Goal: Transaction & Acquisition: Purchase product/service

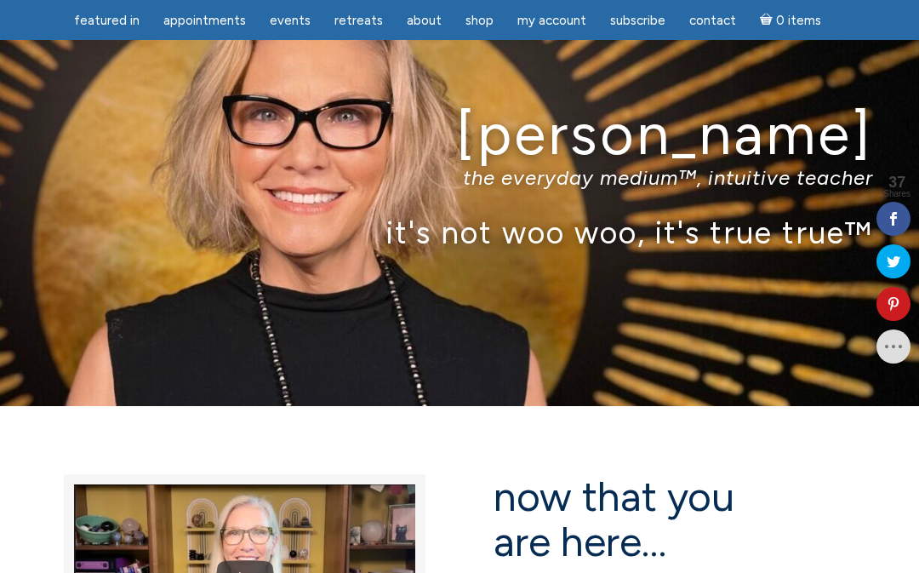
scroll to position [109, 0]
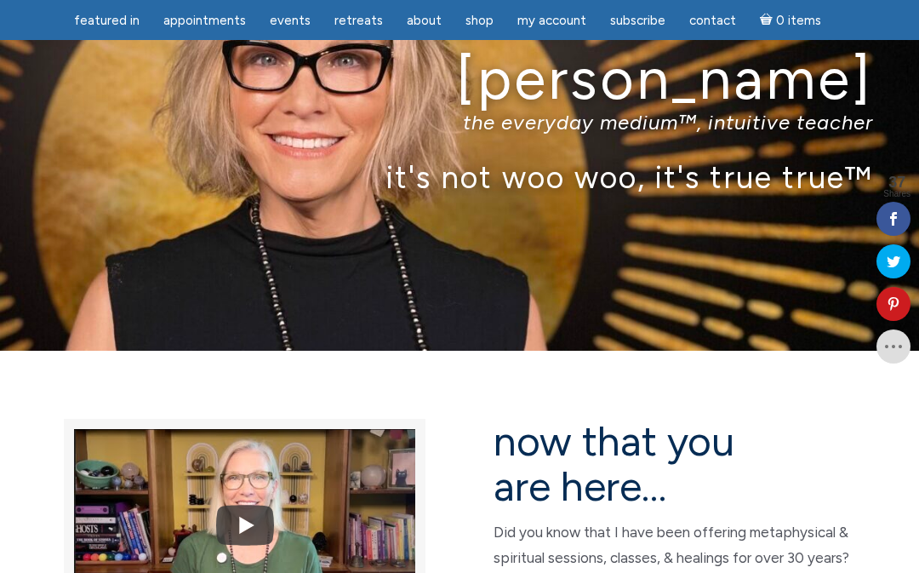
click at [214, 504] on img at bounding box center [244, 525] width 341 height 256
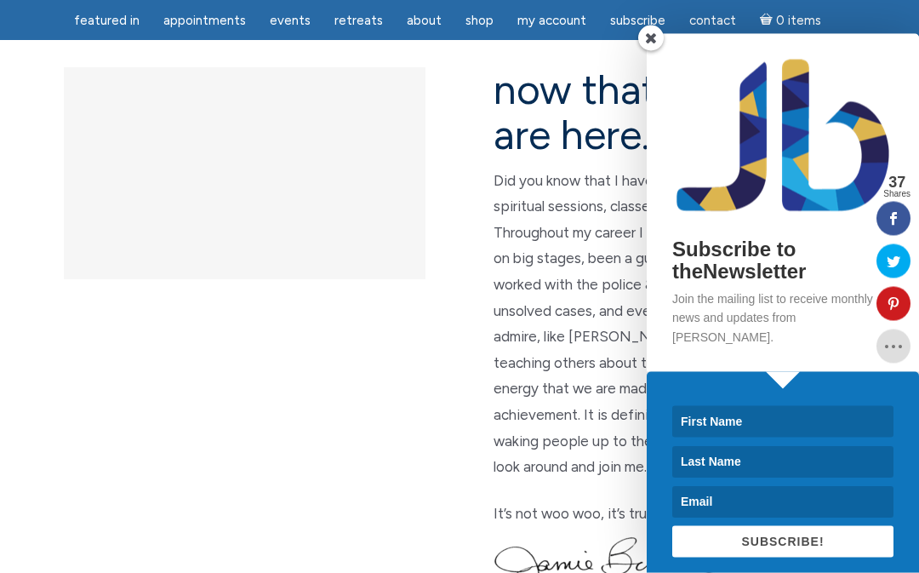
scroll to position [460, 0]
click at [652, 51] on span at bounding box center [651, 39] width 26 height 26
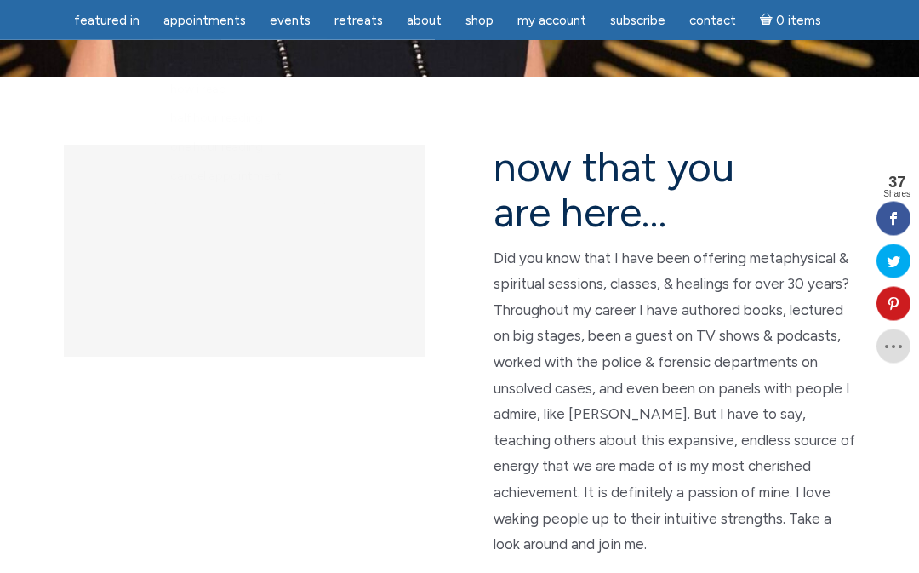
scroll to position [383, 0]
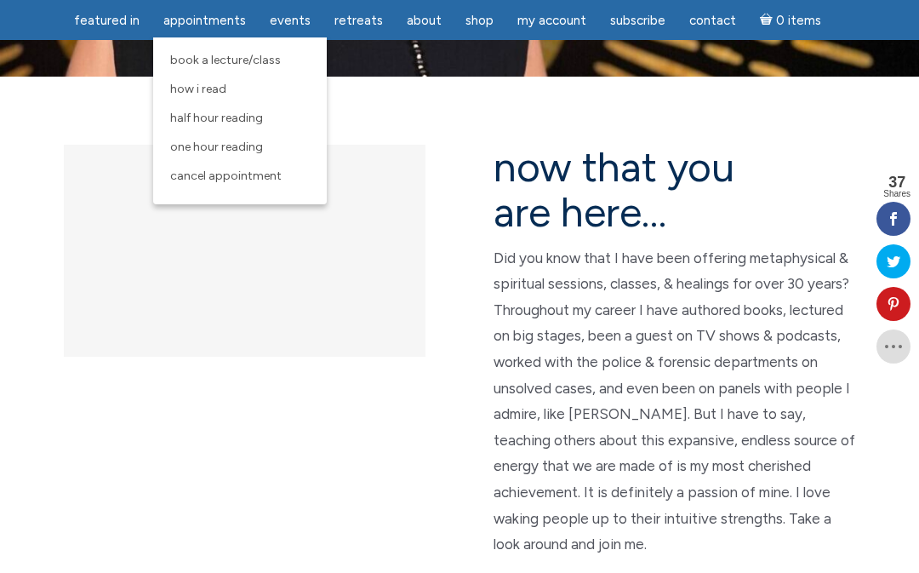
click at [191, 84] on span "How I Read" at bounding box center [198, 89] width 56 height 14
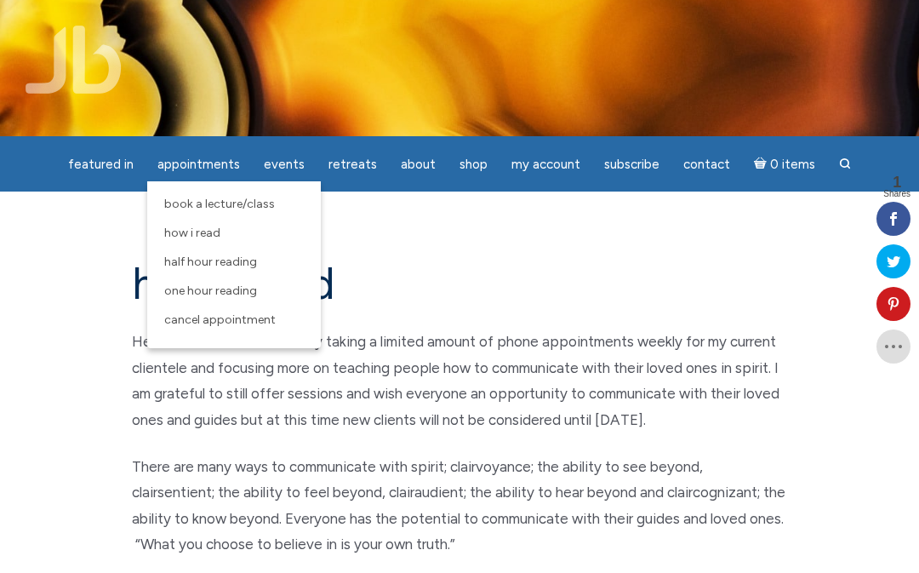
click at [185, 245] on link "How I Read" at bounding box center [234, 233] width 157 height 29
click at [183, 282] on link "One Hour Reading" at bounding box center [234, 291] width 157 height 29
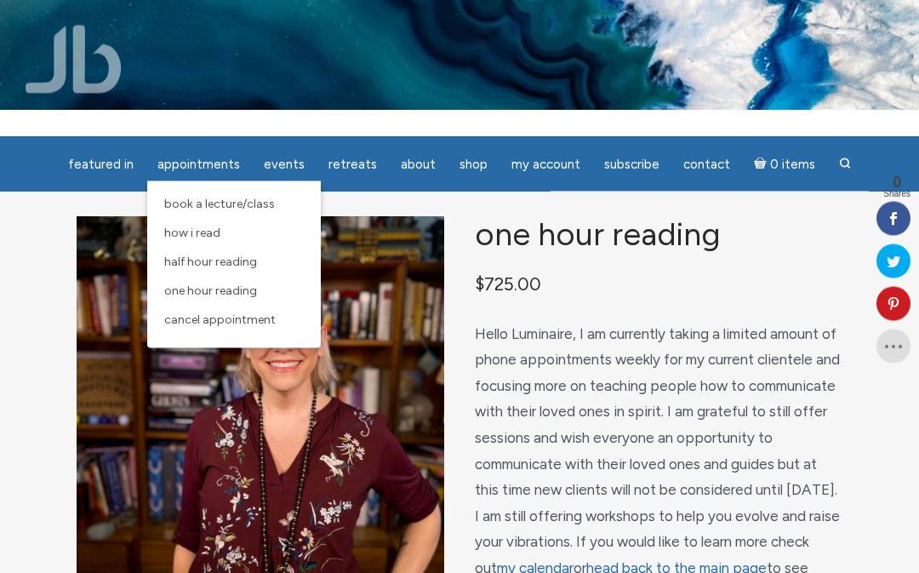
scroll to position [26, 0]
click at [25, 237] on div "One Hour Reading $ 725.00 Hello Luminaire, I am currently taking a limited amou…" at bounding box center [459, 479] width 919 height 628
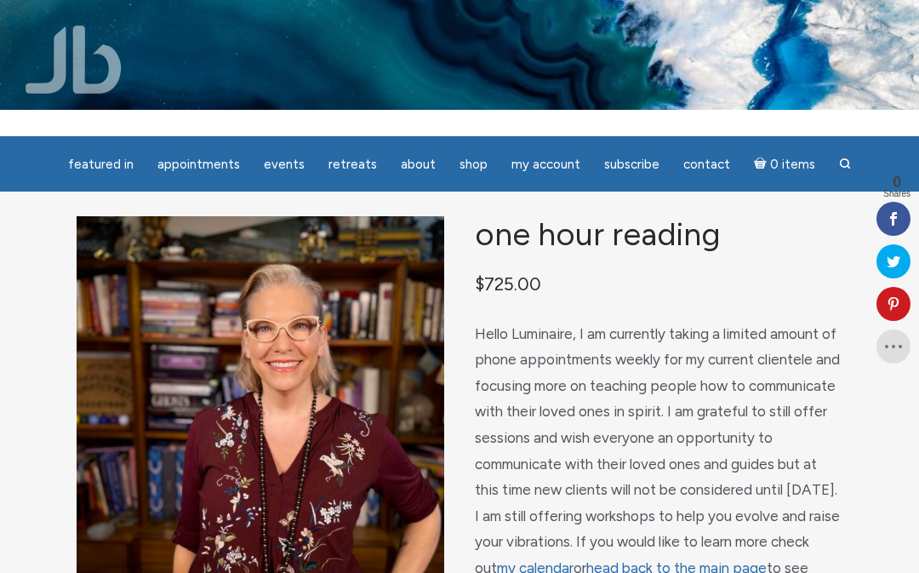
scroll to position [27, 0]
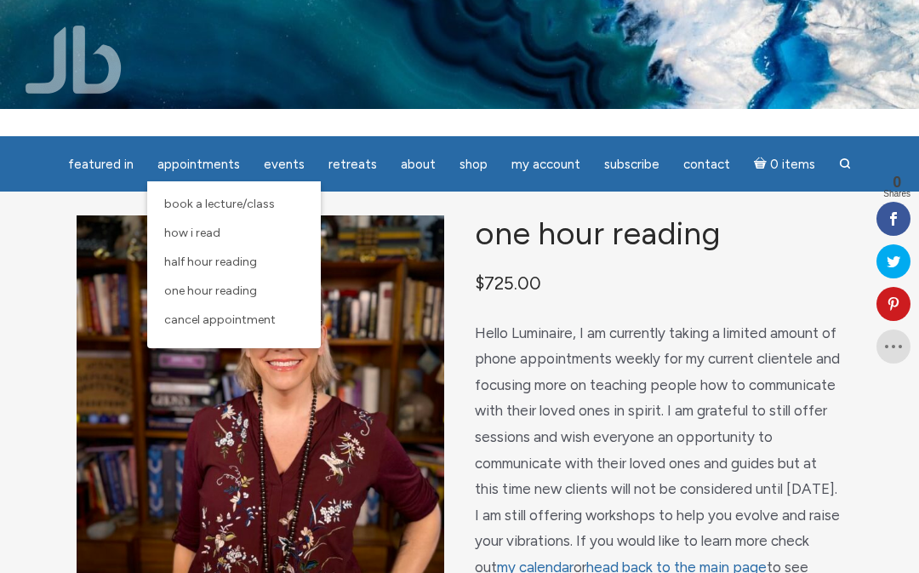
click at [163, 252] on link "Half Hour Reading" at bounding box center [234, 262] width 157 height 29
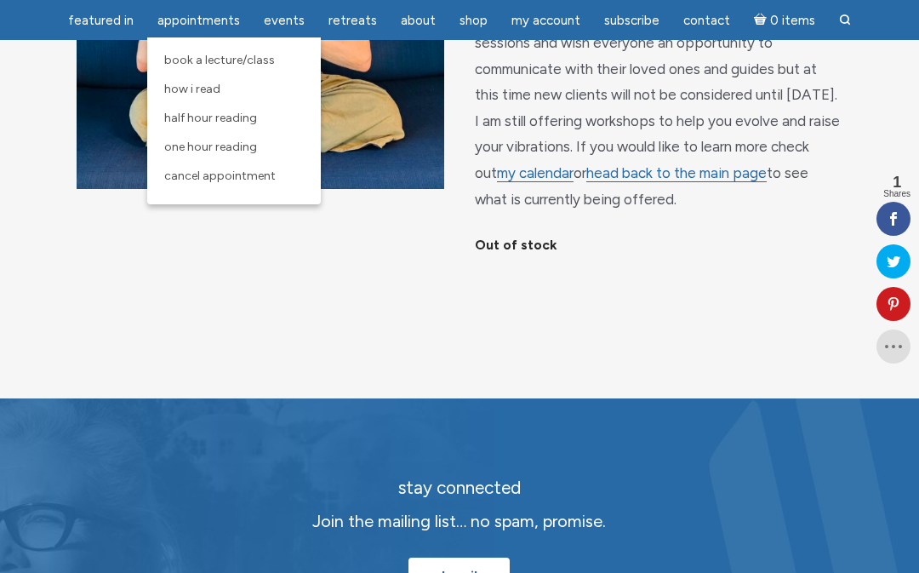
scroll to position [364, 0]
